Goal: Complete application form

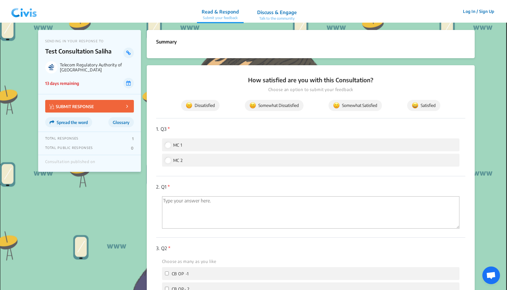
click at [168, 144] on input "MC 1" at bounding box center [167, 144] width 5 height 5
radio input "true"
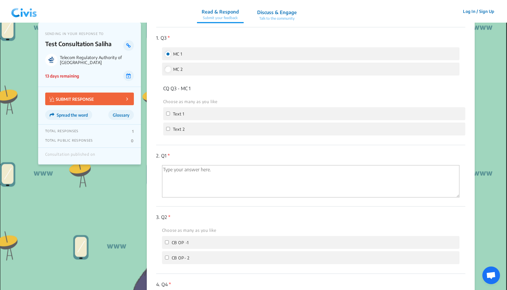
scroll to position [89, 0]
click at [169, 69] on input "MC 2" at bounding box center [167, 70] width 5 height 5
radio input "true"
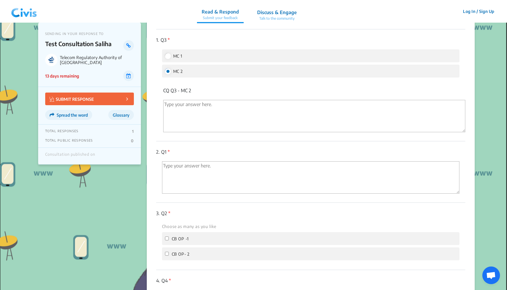
click at [170, 55] on input "MC 1" at bounding box center [167, 55] width 5 height 5
radio input "true"
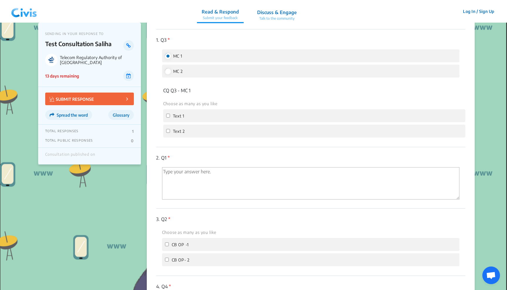
click at [170, 73] on label "MC 2" at bounding box center [174, 70] width 18 height 7
click at [170, 73] on input "MC 2" at bounding box center [167, 70] width 5 height 5
radio input "true"
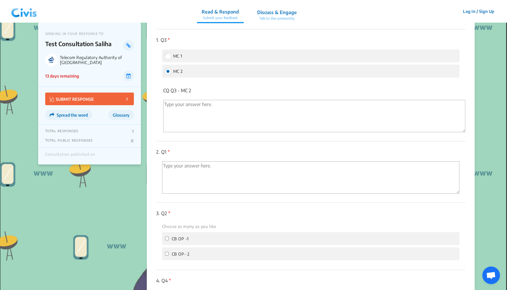
click at [165, 56] on input "MC 1" at bounding box center [167, 55] width 5 height 5
radio input "true"
radio input "false"
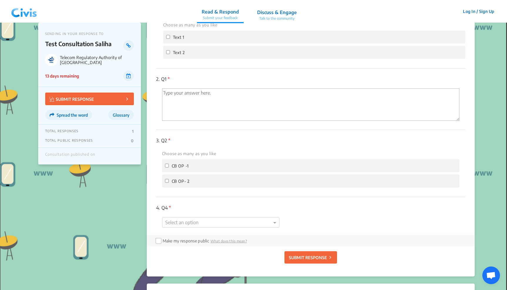
scroll to position [180, 0]
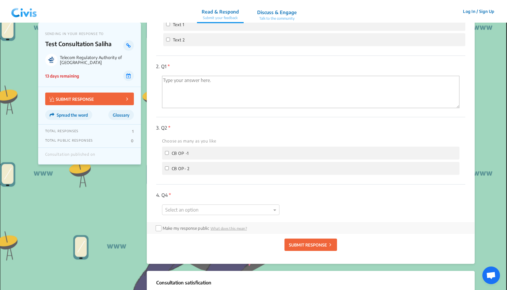
click at [166, 152] on input "CB OP -1" at bounding box center [167, 153] width 4 height 4
checkbox input "true"
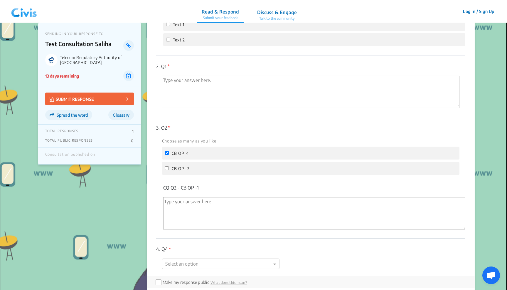
click at [168, 166] on input "CB OP- 2" at bounding box center [167, 168] width 4 height 4
checkbox input "true"
click at [167, 152] on input "CB OP -1" at bounding box center [167, 153] width 4 height 4
checkbox input "false"
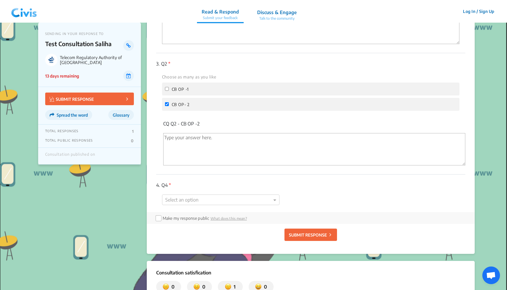
scroll to position [249, 0]
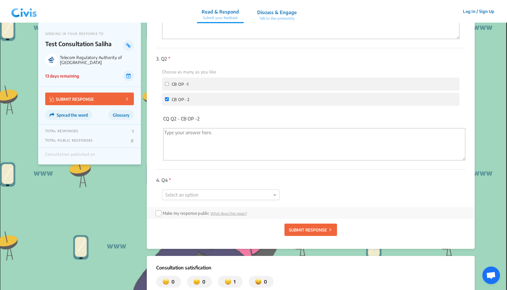
click at [199, 196] on div "1. Q3 * MC 1 MC 2 CQ Q3 - MC 1 Choose as many as you like Text 1 Text 2 CQ Q3 -…" at bounding box center [310, 38] width 309 height 338
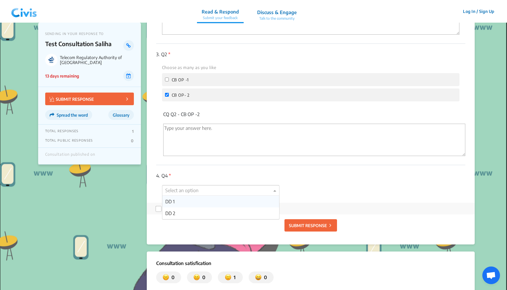
scroll to position [393, 0]
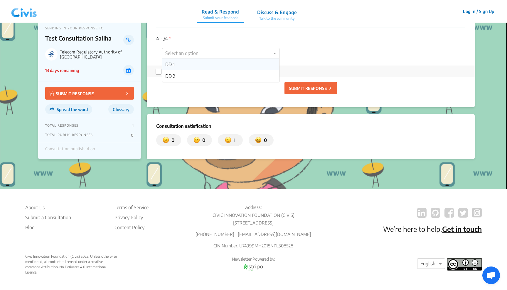
click at [228, 58] on div "DD 1" at bounding box center [220, 64] width 117 height 12
click at [224, 50] on div at bounding box center [220, 54] width 117 height 8
click at [207, 70] on div "DD 2" at bounding box center [220, 76] width 117 height 12
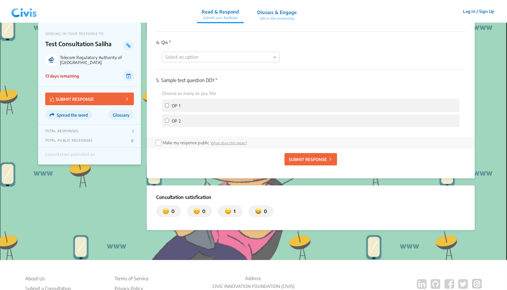
scroll to position [267, 0]
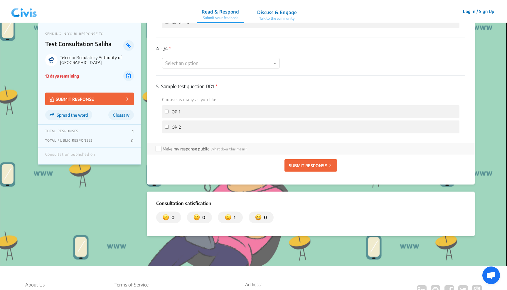
click at [222, 129] on div "OP 2" at bounding box center [311, 126] width 298 height 13
click at [221, 122] on div "OP 2" at bounding box center [311, 126] width 298 height 13
click at [205, 111] on div "OP 1" at bounding box center [311, 111] width 298 height 13
click at [168, 109] on input "OP 1" at bounding box center [167, 111] width 4 height 4
checkbox input "true"
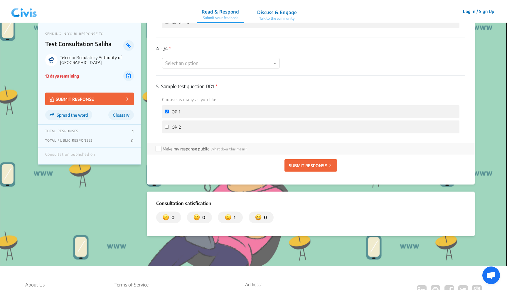
click at [168, 125] on label "OP 2" at bounding box center [173, 126] width 16 height 7
click at [168, 125] on input "OP 2" at bounding box center [167, 127] width 4 height 4
checkbox input "true"
click at [166, 109] on input "OP 1" at bounding box center [167, 111] width 4 height 4
checkbox input "false"
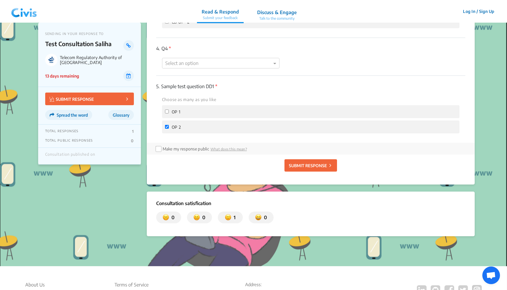
click at [166, 125] on input "OP 2" at bounding box center [167, 127] width 4 height 4
checkbox input "false"
click at [212, 61] on section "Summary How satisfied are you with this Consultation? Choose an option to submi…" at bounding box center [311, -1] width 328 height 473
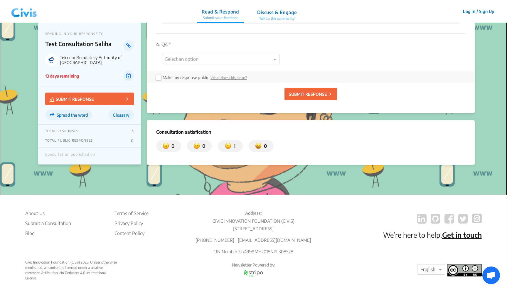
scroll to position [212, 0]
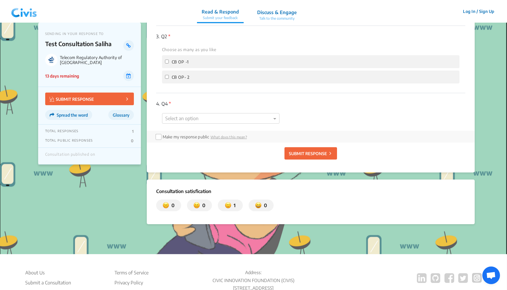
click at [216, 124] on div "4. Q4 * Select an option" at bounding box center [310, 112] width 309 height 38
click at [219, 122] on div "1. Q3 * MC 1 MC 2 CQ Q3 - MC 1 Choose as many as you like Text 1 Text 2 CQ Q3 -…" at bounding box center [310, 19] width 309 height 224
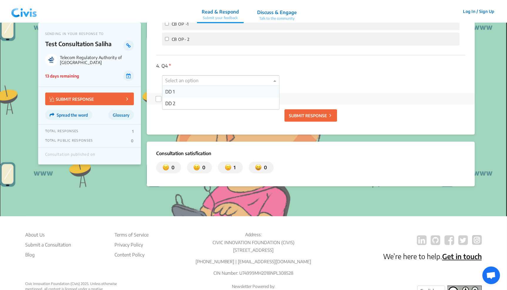
scroll to position [230, 0]
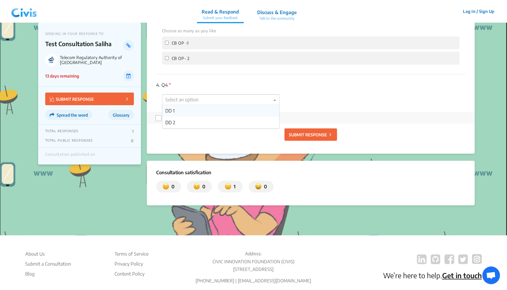
click at [189, 107] on div "DD 1" at bounding box center [220, 111] width 117 height 12
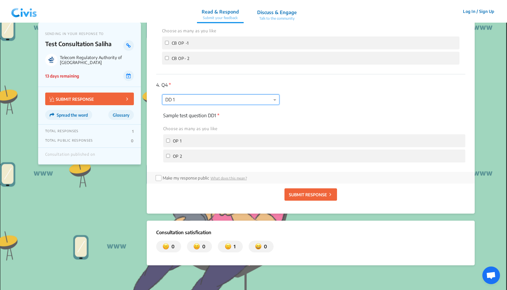
click at [222, 97] on div at bounding box center [220, 100] width 117 height 8
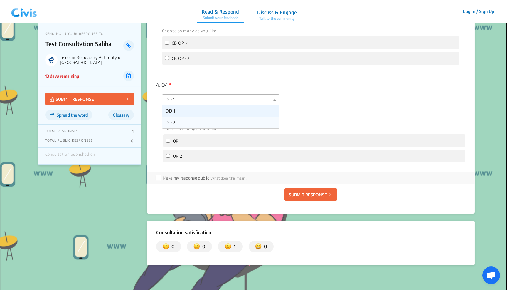
click at [186, 123] on div "DD 2" at bounding box center [220, 122] width 117 height 12
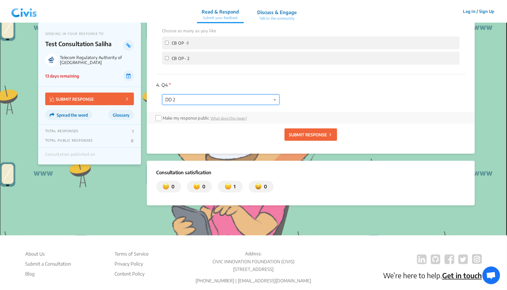
click at [211, 97] on div at bounding box center [220, 100] width 117 height 8
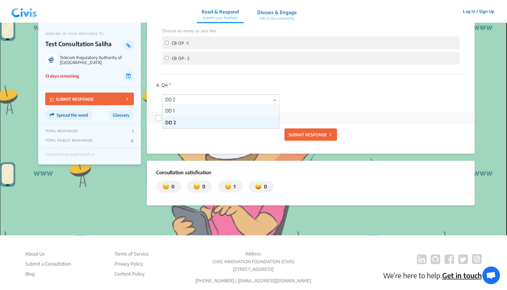
click at [195, 107] on div "DD 1" at bounding box center [220, 111] width 117 height 12
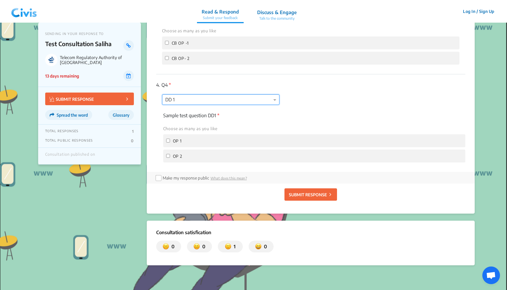
click at [170, 138] on label "OP 1" at bounding box center [174, 140] width 16 height 7
click at [170, 139] on input "OP 1" at bounding box center [168, 141] width 4 height 4
checkbox input "true"
click at [168, 152] on label "OP 2" at bounding box center [174, 155] width 16 height 7
click at [168, 154] on input "OP 2" at bounding box center [168, 156] width 4 height 4
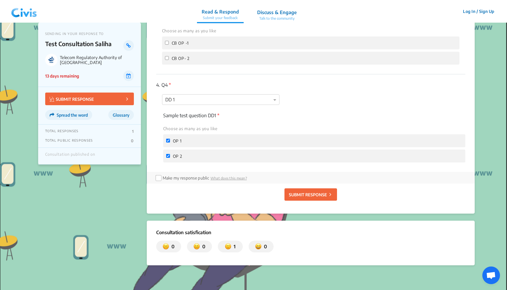
checkbox input "true"
click at [167, 139] on input "OP 1" at bounding box center [168, 141] width 4 height 4
checkbox input "false"
click at [167, 156] on label "OP 2" at bounding box center [174, 155] width 16 height 7
click at [167, 156] on input "OP 2" at bounding box center [168, 156] width 4 height 4
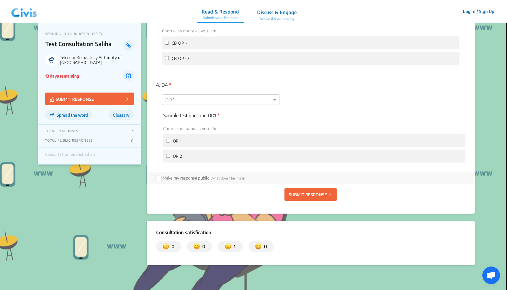
checkbox input "false"
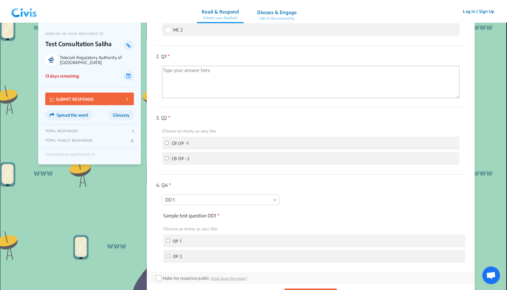
scroll to position [131, 0]
click at [168, 141] on input "CB OP -1" at bounding box center [167, 143] width 4 height 4
checkbox input "true"
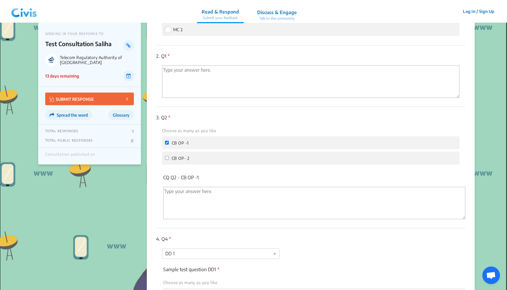
click at [169, 155] on label "CB OP- 2" at bounding box center [177, 157] width 25 height 7
click at [169, 156] on input "CB OP- 2" at bounding box center [167, 158] width 4 height 4
checkbox input "true"
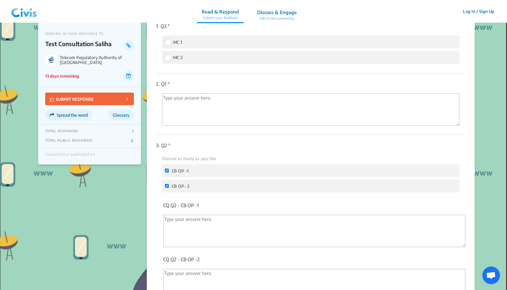
scroll to position [96, 0]
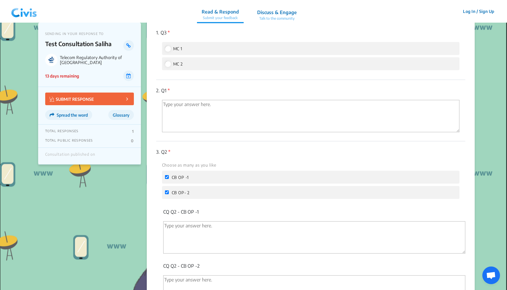
click at [166, 173] on label "CB OP -1" at bounding box center [177, 176] width 24 height 7
click at [166, 175] on input "CB OP -1" at bounding box center [167, 177] width 4 height 4
checkbox input "false"
click at [167, 189] on label "CB OP- 2" at bounding box center [177, 192] width 25 height 7
click at [167, 190] on input "CB OP- 2" at bounding box center [167, 192] width 4 height 4
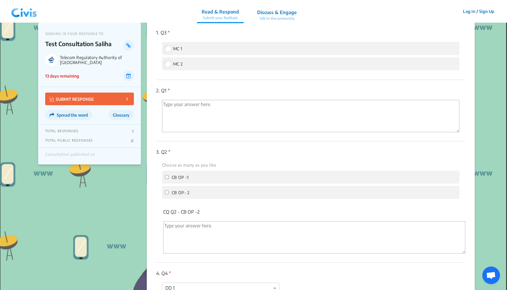
checkbox input "false"
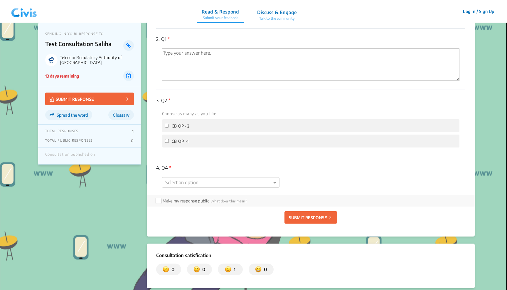
scroll to position [149, 0]
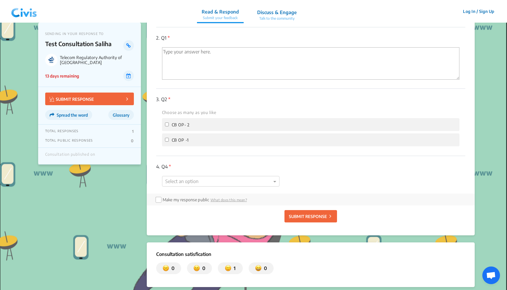
click at [193, 120] on div "CB OP- 2" at bounding box center [311, 124] width 298 height 13
click at [170, 125] on label "CB OP- 2" at bounding box center [177, 124] width 25 height 7
click at [169, 125] on input "CB OP- 2" at bounding box center [167, 124] width 4 height 4
checkbox input "true"
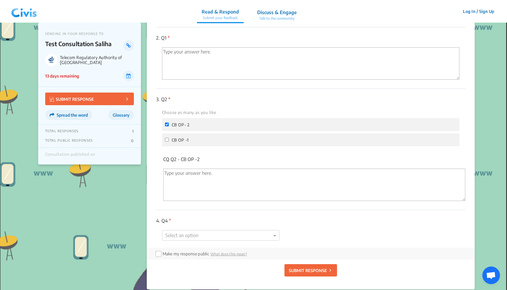
click at [168, 139] on label "CB OP -1" at bounding box center [177, 139] width 24 height 7
click at [168, 139] on input "CB OP -1" at bounding box center [167, 140] width 4 height 4
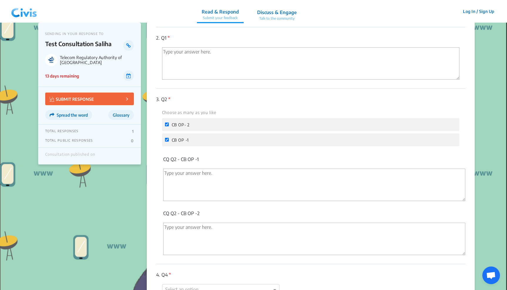
click at [166, 139] on input "CB OP -1" at bounding box center [167, 140] width 4 height 4
checkbox input "false"
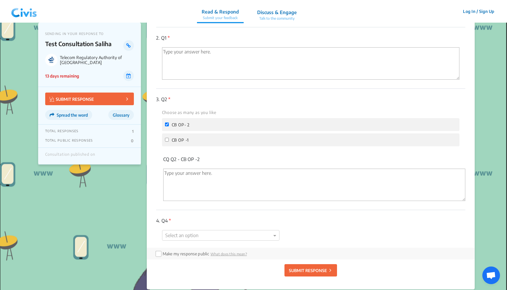
click at [167, 122] on input "CB OP- 2" at bounding box center [167, 124] width 4 height 4
checkbox input "false"
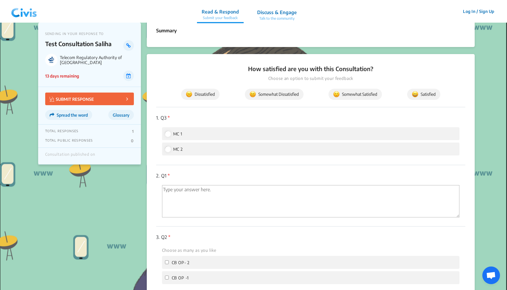
scroll to position [3, 0]
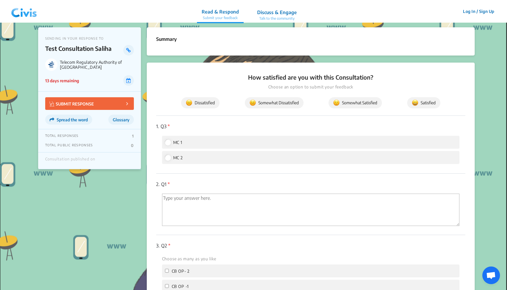
click at [169, 141] on input "MC 1" at bounding box center [167, 141] width 5 height 5
radio input "true"
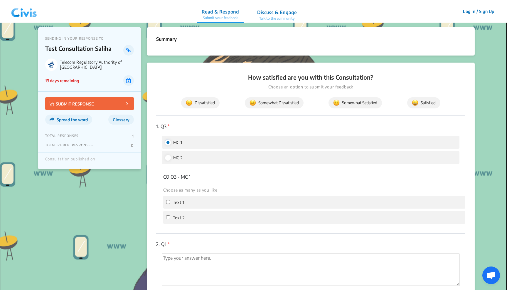
click at [166, 156] on input "MC 2" at bounding box center [167, 157] width 5 height 5
radio input "true"
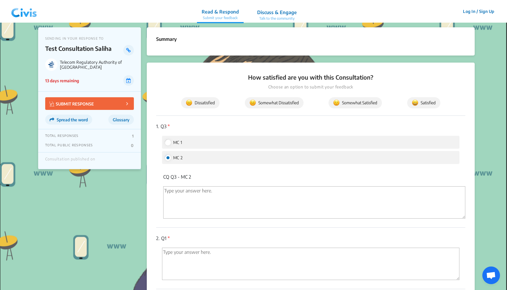
click at [168, 142] on input "MC 1" at bounding box center [167, 141] width 5 height 5
radio input "true"
radio input "false"
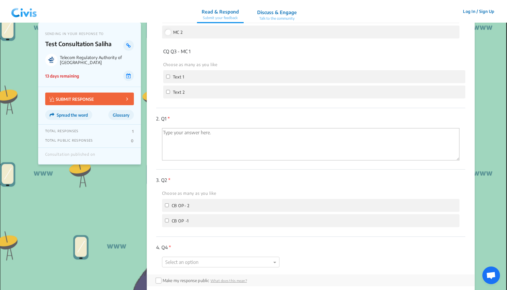
scroll to position [137, 0]
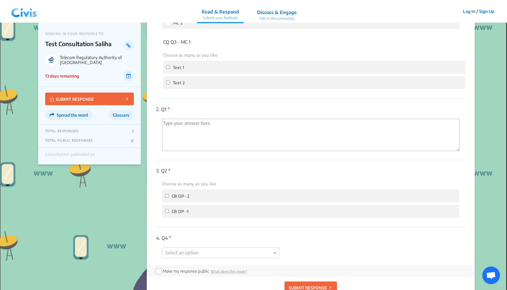
click at [165, 194] on input "CB OP- 2" at bounding box center [167, 196] width 4 height 4
checkbox input "true"
click at [165, 209] on input "CB OP -1" at bounding box center [167, 211] width 4 height 4
checkbox input "true"
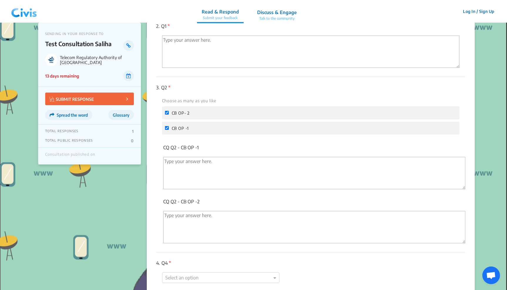
scroll to position [222, 0]
click at [169, 109] on label "CB OP- 2" at bounding box center [177, 110] width 25 height 7
click at [169, 109] on input "CB OP- 2" at bounding box center [167, 111] width 4 height 4
checkbox input "false"
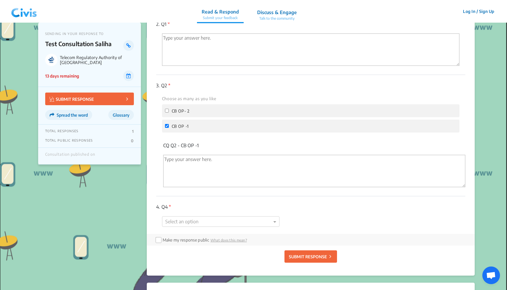
click at [166, 124] on input "CB OP -1" at bounding box center [167, 126] width 4 height 4
checkbox input "false"
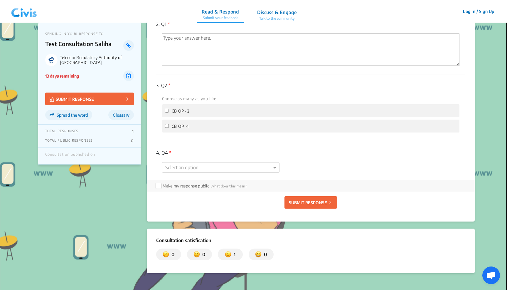
click at [166, 107] on label "CB OP- 2" at bounding box center [177, 110] width 25 height 7
click at [166, 109] on input "CB OP- 2" at bounding box center [167, 111] width 4 height 4
checkbox input "true"
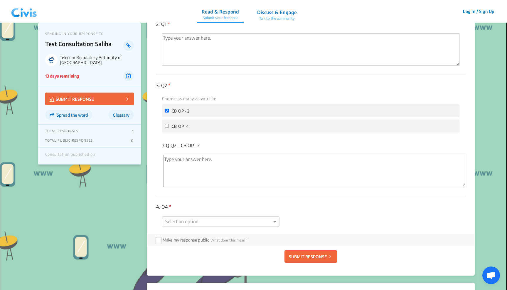
click at [167, 124] on input "CB OP -1" at bounding box center [167, 126] width 4 height 4
checkbox input "true"
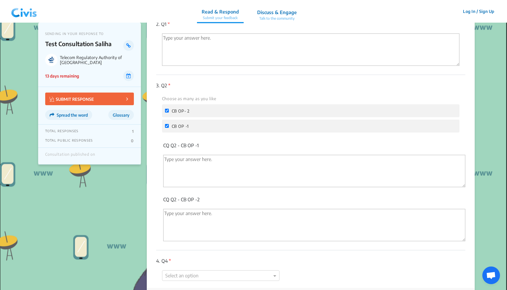
click at [167, 107] on label "CB OP- 2" at bounding box center [177, 110] width 25 height 7
click at [167, 109] on input "CB OP- 2" at bounding box center [167, 111] width 4 height 4
checkbox input "false"
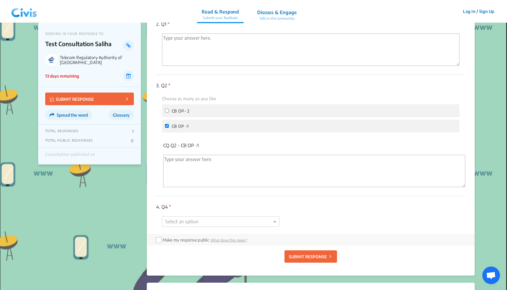
click at [168, 126] on input "CB OP -1" at bounding box center [167, 126] width 4 height 4
checkbox input "false"
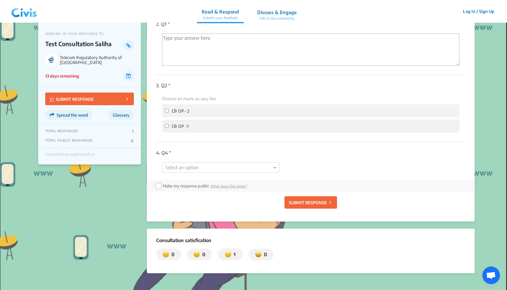
click at [169, 110] on label "CB OP- 2" at bounding box center [177, 110] width 25 height 7
click at [169, 110] on input "CB OP- 2" at bounding box center [167, 111] width 4 height 4
checkbox input "true"
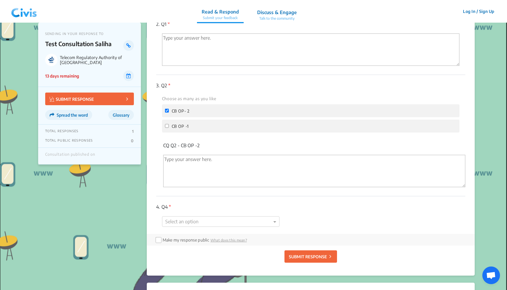
click at [169, 125] on label "CB OP -1" at bounding box center [177, 125] width 24 height 7
click at [169, 125] on input "CB OP -1" at bounding box center [167, 126] width 4 height 4
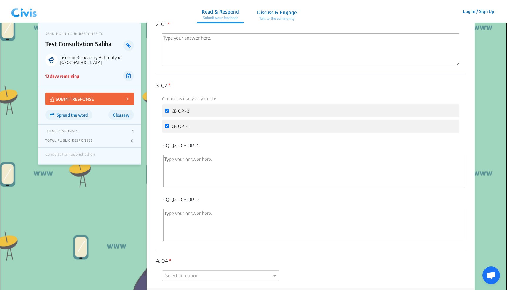
click at [169, 125] on label "CB OP -1" at bounding box center [177, 125] width 24 height 7
click at [169, 125] on input "CB OP -1" at bounding box center [167, 126] width 4 height 4
checkbox input "false"
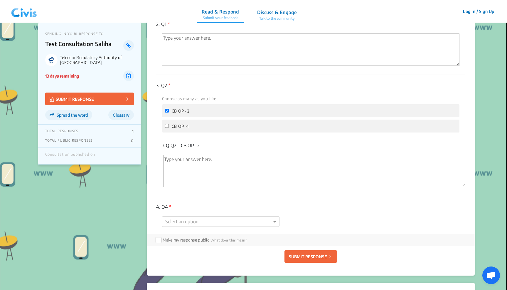
click at [168, 109] on input "CB OP- 2" at bounding box center [167, 111] width 4 height 4
checkbox input "false"
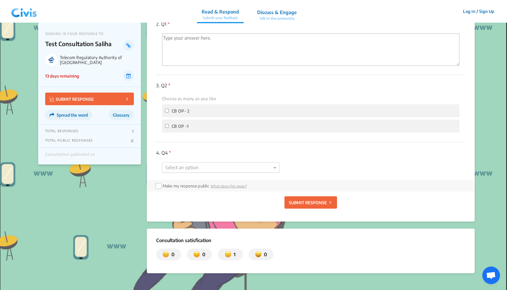
click at [173, 168] on div "1. Q3 * MC 1 MC 2 CQ Q3 - MC 1 Choose as many as you like Text 1 Text 2 CQ Q3 -…" at bounding box center [310, 38] width 309 height 284
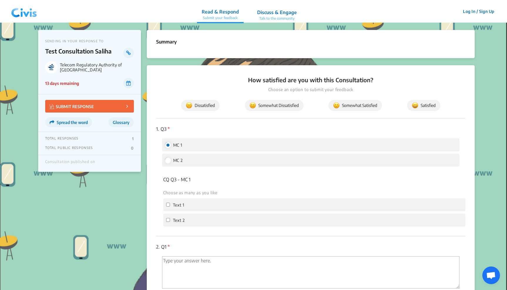
scroll to position [214, 0]
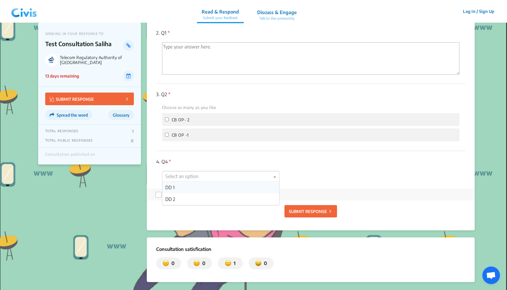
click at [183, 185] on div "DD 1" at bounding box center [220, 187] width 117 height 12
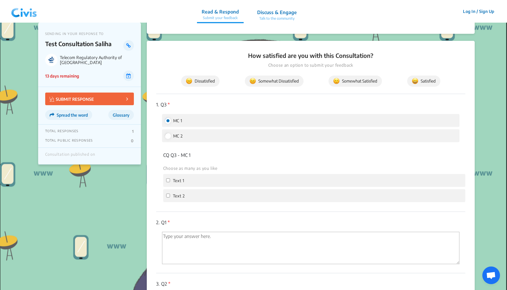
scroll to position [23, 0]
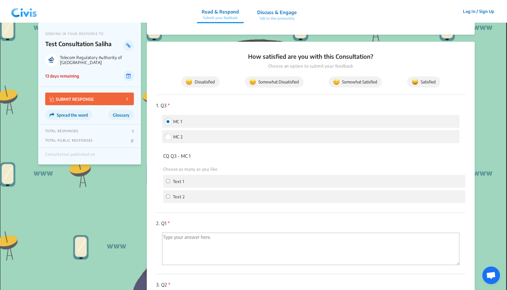
click at [181, 136] on span "MC 2" at bounding box center [178, 136] width 10 height 5
click at [170, 136] on input "MC 2" at bounding box center [167, 136] width 5 height 5
radio input "true"
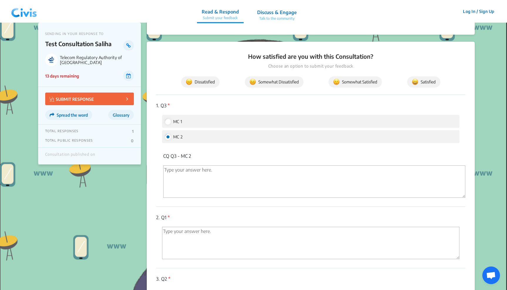
click at [169, 119] on input "MC 1" at bounding box center [167, 121] width 5 height 5
radio input "true"
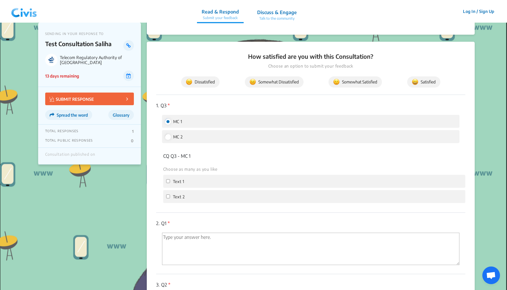
click at [167, 138] on input "MC 2" at bounding box center [167, 136] width 5 height 5
radio input "true"
radio input "false"
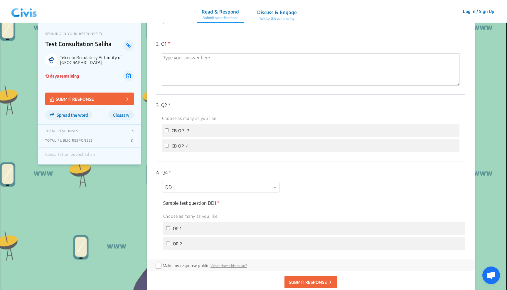
scroll to position [198, 0]
click at [173, 128] on span "CB OP- 2" at bounding box center [181, 129] width 18 height 5
click at [169, 128] on input "CB OP- 2" at bounding box center [167, 129] width 4 height 4
checkbox input "true"
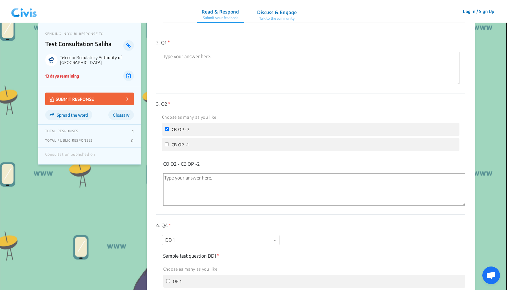
click at [168, 145] on label "CB OP -1" at bounding box center [177, 144] width 24 height 7
click at [168, 145] on input "CB OP -1" at bounding box center [167, 144] width 4 height 4
checkbox input "true"
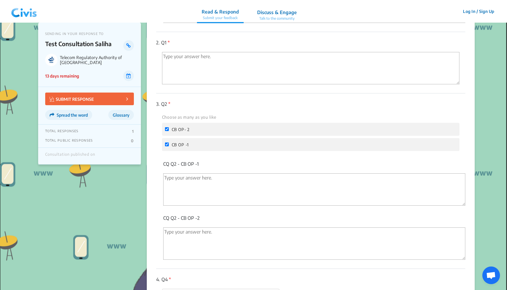
click at [173, 147] on div "CB OP -1" at bounding box center [311, 144] width 298 height 13
